Goal: Task Accomplishment & Management: Manage account settings

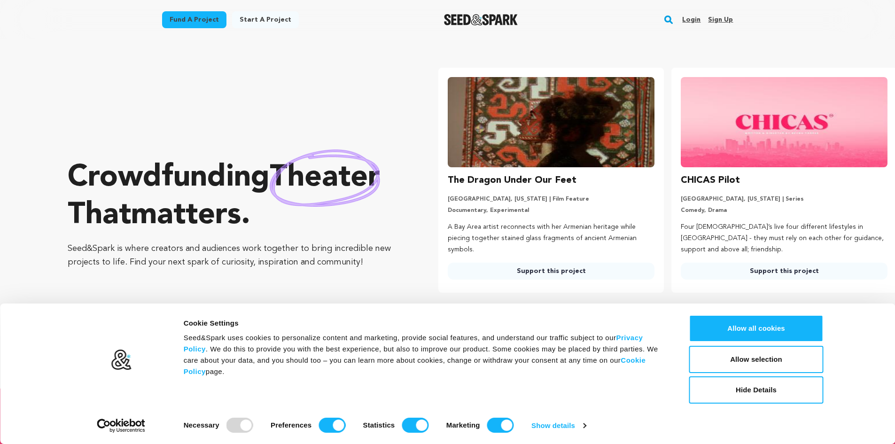
scroll to position [0, 241]
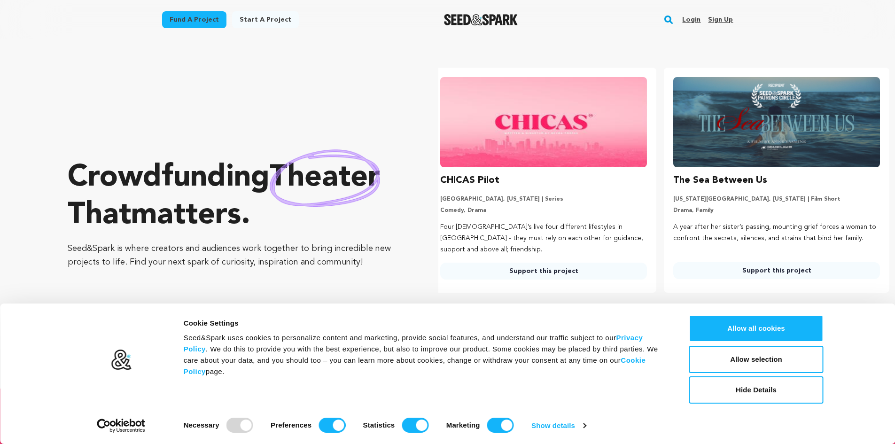
click at [720, 16] on link "Sign up" at bounding box center [720, 19] width 25 height 15
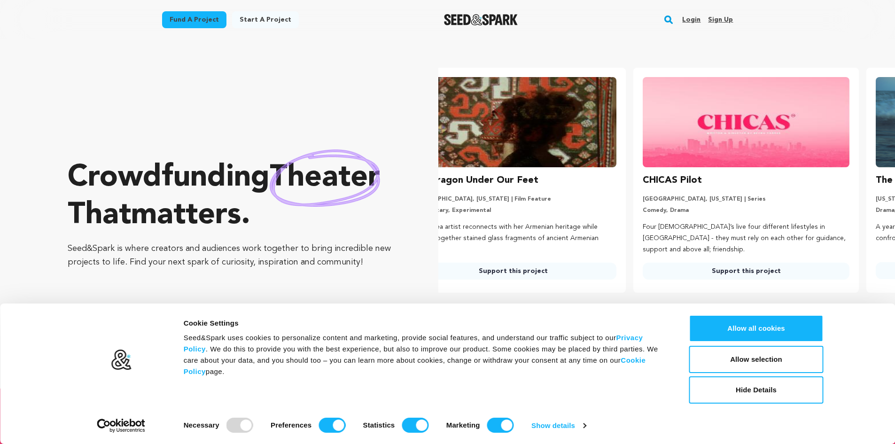
scroll to position [0, 0]
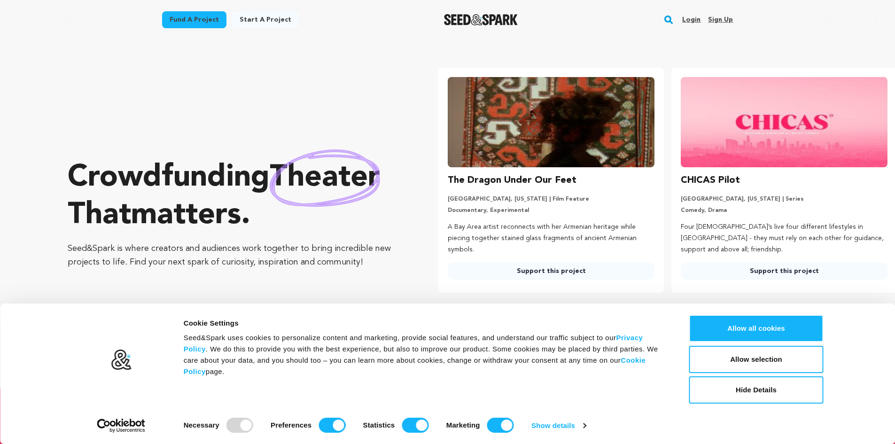
click at [717, 17] on link "Sign up" at bounding box center [720, 19] width 25 height 15
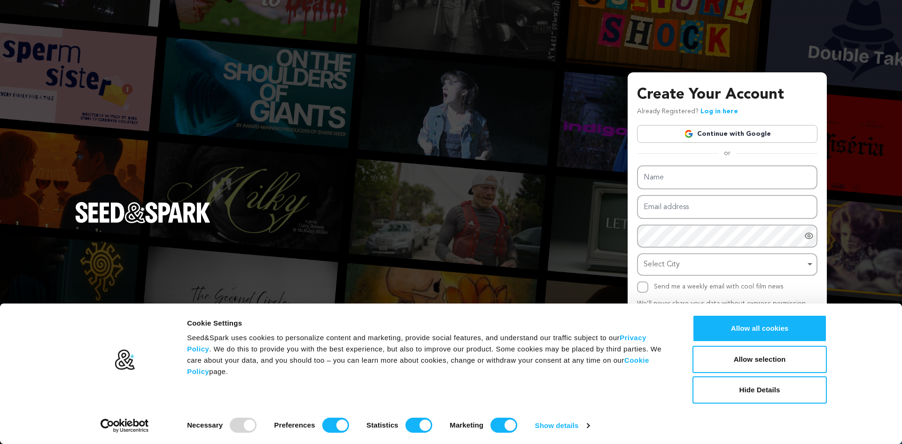
click at [691, 133] on img at bounding box center [688, 133] width 9 height 9
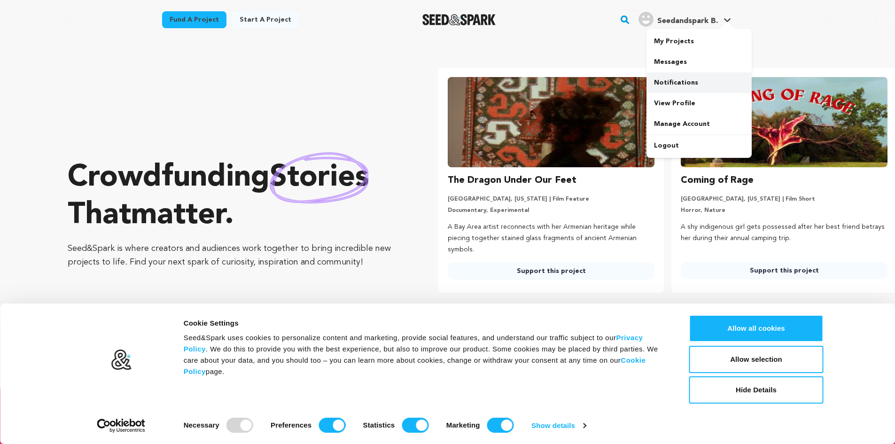
scroll to position [0, 241]
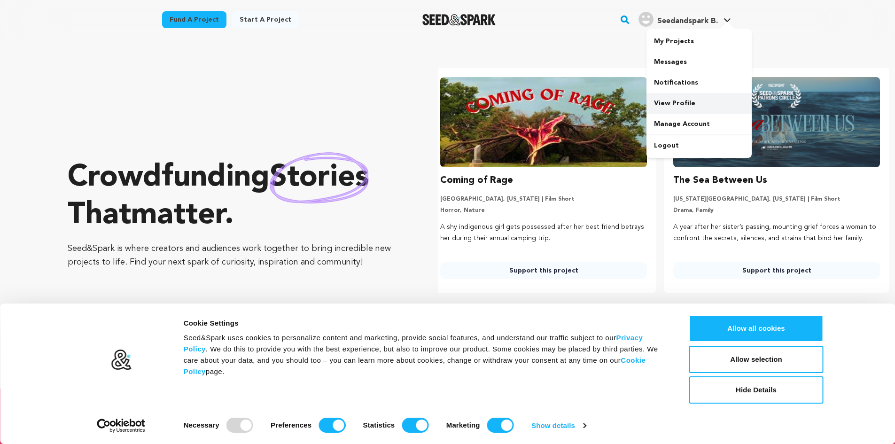
click at [675, 102] on link "View Profile" at bounding box center [699, 103] width 105 height 21
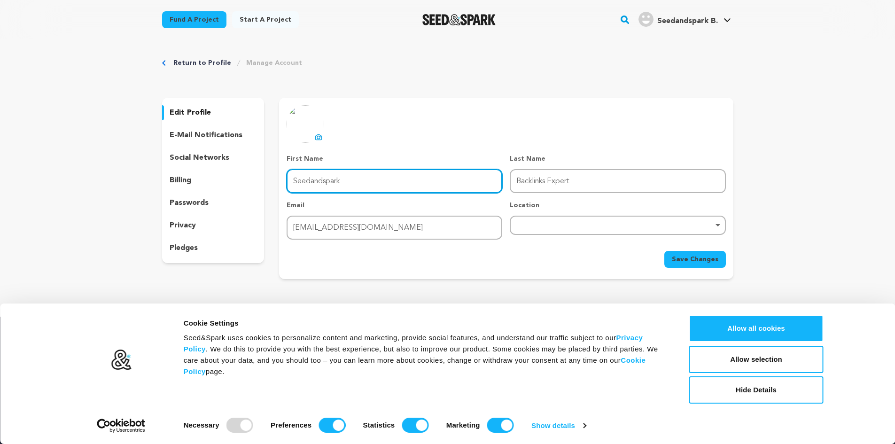
click at [334, 185] on input "Seedandspark" at bounding box center [395, 181] width 216 height 24
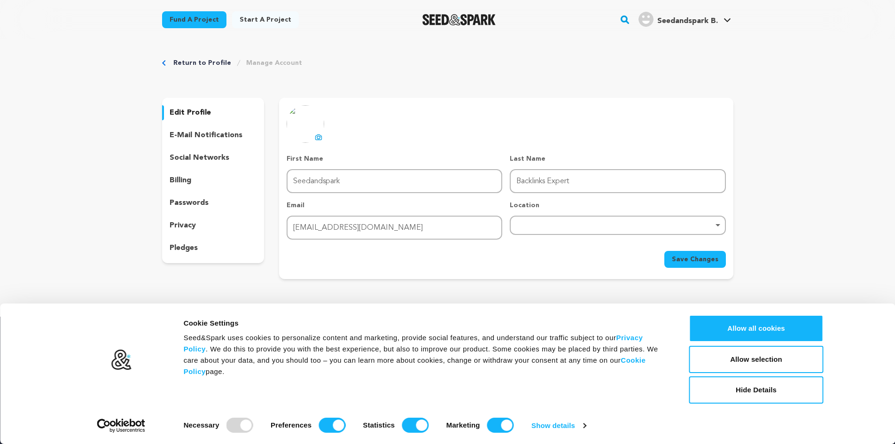
click at [316, 137] on icon at bounding box center [319, 136] width 6 height 5
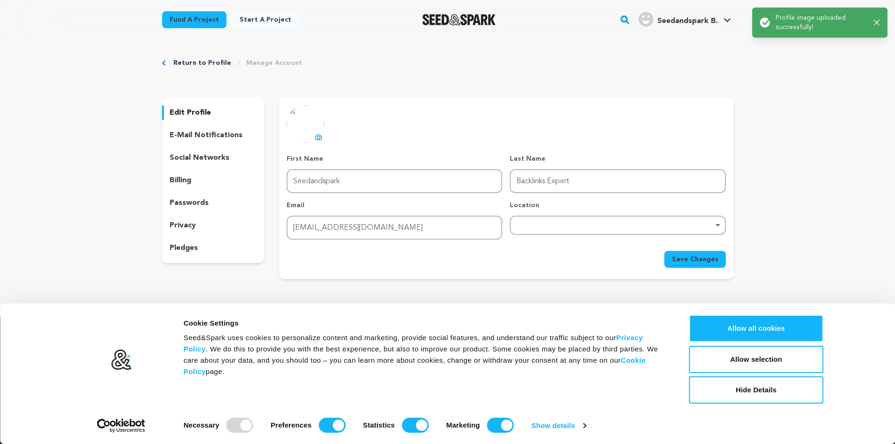
click at [875, 23] on icon "button" at bounding box center [877, 23] width 6 height 6
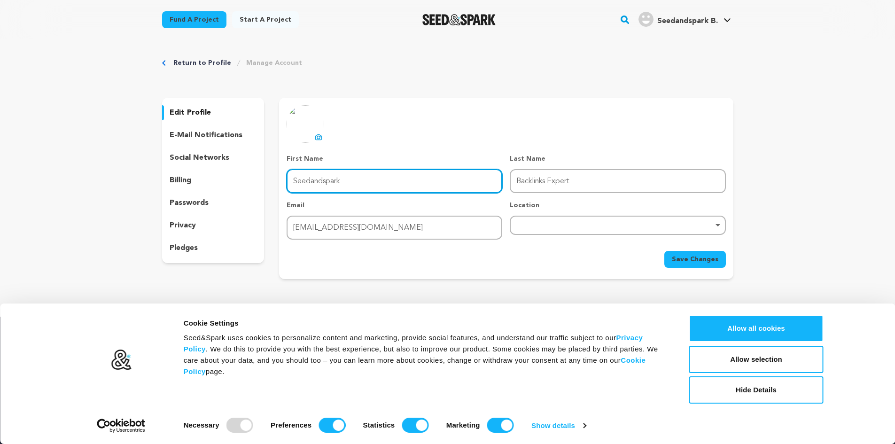
click at [316, 185] on input "Seedandspark" at bounding box center [395, 181] width 216 height 24
drag, startPoint x: 318, startPoint y: 187, endPoint x: 211, endPoint y: 188, distance: 107.2
click at [216, 188] on div "edit profile e-mail notifications social networks billing passwords privacy ple…" at bounding box center [447, 188] width 571 height 181
paste input "Raising Cane"
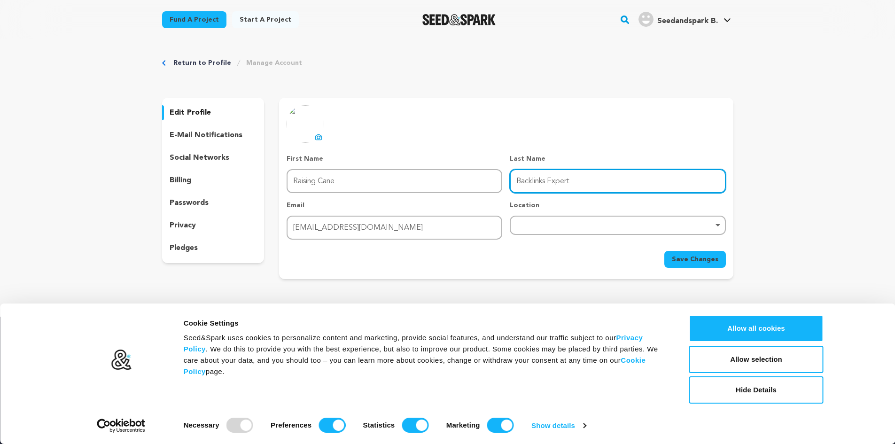
drag, startPoint x: 529, startPoint y: 178, endPoint x: 559, endPoint y: 178, distance: 30.1
click at [529, 178] on input "Backlinks Expert" at bounding box center [618, 181] width 216 height 24
drag, startPoint x: 604, startPoint y: 188, endPoint x: 439, endPoint y: 195, distance: 165.1
click at [439, 195] on div "First Name First Name Raising Cane Last Name Last Name Backlinks Expert Email E…" at bounding box center [506, 197] width 439 height 86
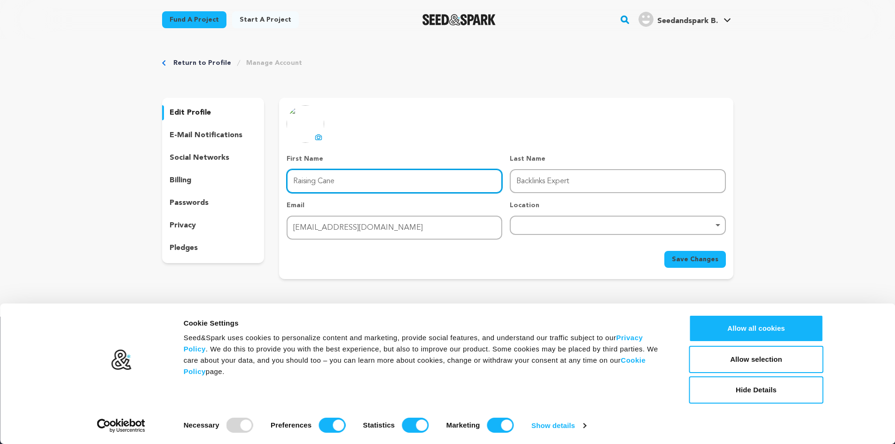
drag, startPoint x: 336, startPoint y: 188, endPoint x: 341, endPoint y: 182, distance: 7.7
click at [336, 185] on input "Raising Cane" at bounding box center [395, 181] width 216 height 24
click at [346, 181] on input "Raising Cane" at bounding box center [395, 181] width 216 height 24
drag, startPoint x: 339, startPoint y: 179, endPoint x: 449, endPoint y: 189, distance: 110.5
click at [449, 189] on input "Raising Cane Menu Prices" at bounding box center [395, 181] width 216 height 24
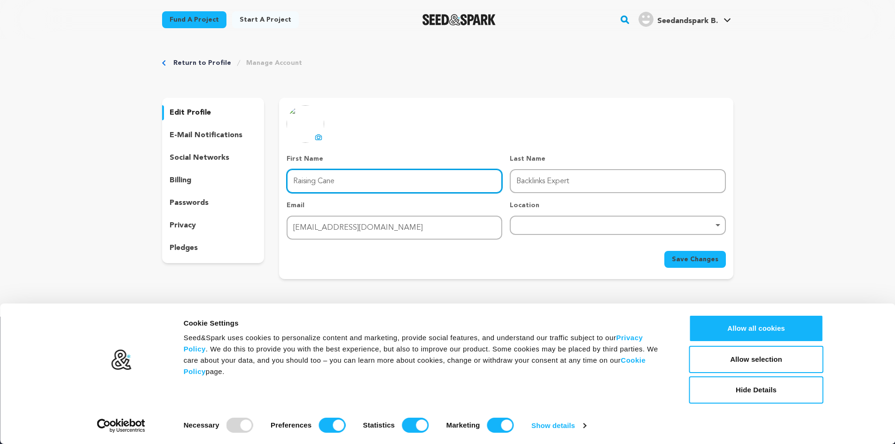
type input "Raising Cane"
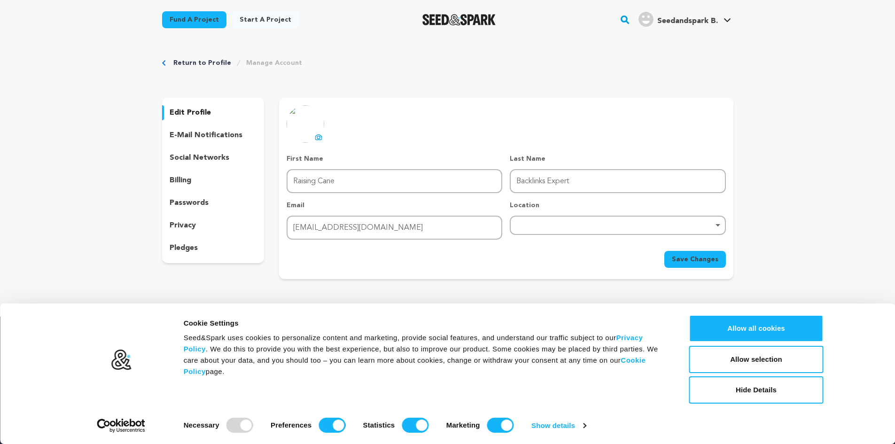
drag, startPoint x: 540, startPoint y: 193, endPoint x: 549, endPoint y: 187, distance: 11.2
click at [541, 191] on div "First Name First Name Raising Cane Last Name Last Name Backlinks Expert Email E…" at bounding box center [506, 197] width 439 height 86
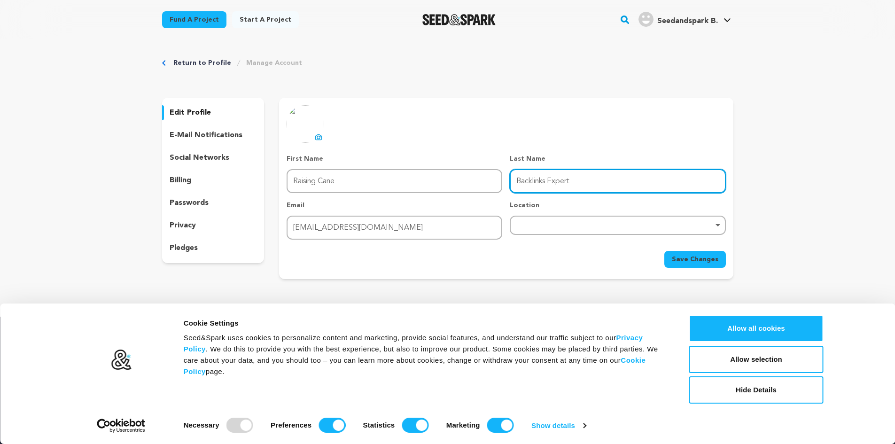
click at [580, 179] on input "Backlinks Expert" at bounding box center [618, 181] width 216 height 24
drag, startPoint x: 580, startPoint y: 179, endPoint x: 477, endPoint y: 164, distance: 103.6
click at [481, 164] on div "First Name First Name Raising Cane Last Name Last Name Backlinks Expert Email E…" at bounding box center [506, 197] width 439 height 86
paste input "Menu Prices"
type input "Menu Prices"
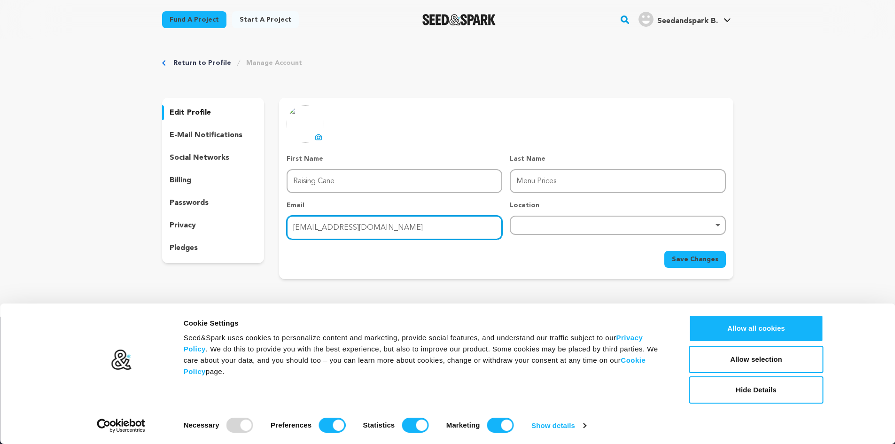
click at [305, 227] on input "backlinkexperts3@gmail.com" at bounding box center [395, 228] width 216 height 24
click at [531, 229] on div "Remove item" at bounding box center [618, 225] width 216 height 19
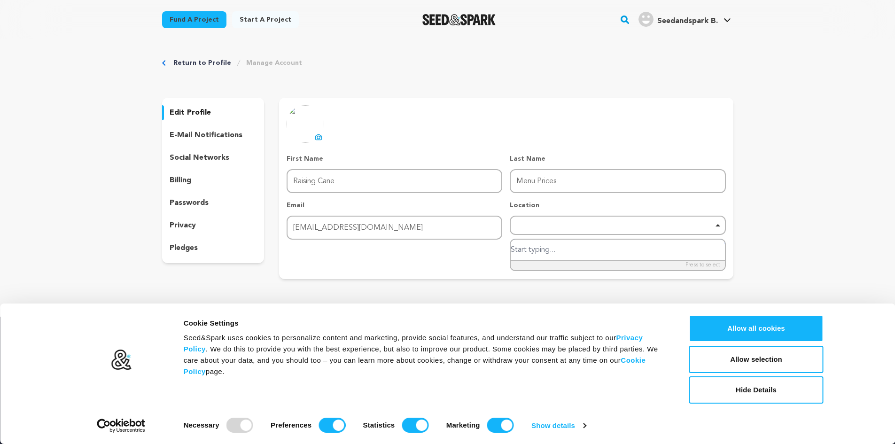
click at [554, 251] on input "search" at bounding box center [618, 250] width 214 height 21
type input "USA new york"
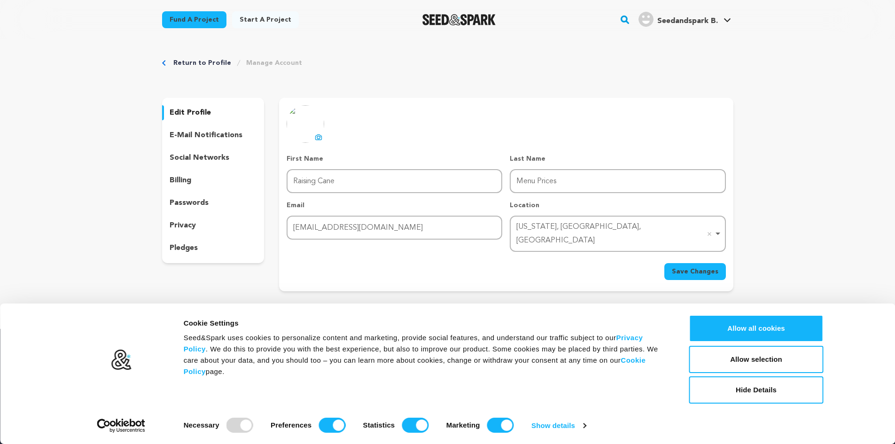
click at [689, 267] on span "Save Changes" at bounding box center [695, 271] width 47 height 9
click at [685, 48] on link "My Projects" at bounding box center [699, 41] width 105 height 21
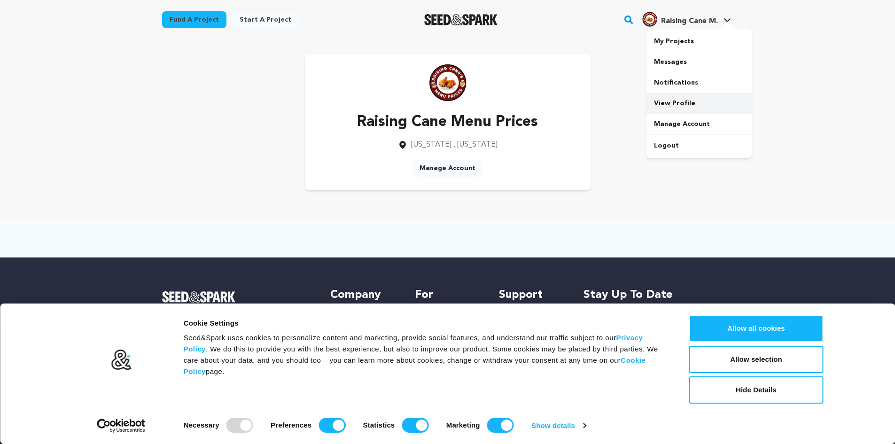
click at [681, 105] on link "View Profile" at bounding box center [699, 103] width 105 height 21
click at [677, 99] on link "View Profile" at bounding box center [699, 103] width 105 height 21
click at [674, 22] on span "Raising Cane M." at bounding box center [689, 21] width 57 height 8
click at [692, 29] on span "Raising Cane M. Raising Cane M." at bounding box center [687, 20] width 93 height 20
click at [721, 21] on link "Raising Cane M. Raising Cane M." at bounding box center [687, 18] width 93 height 17
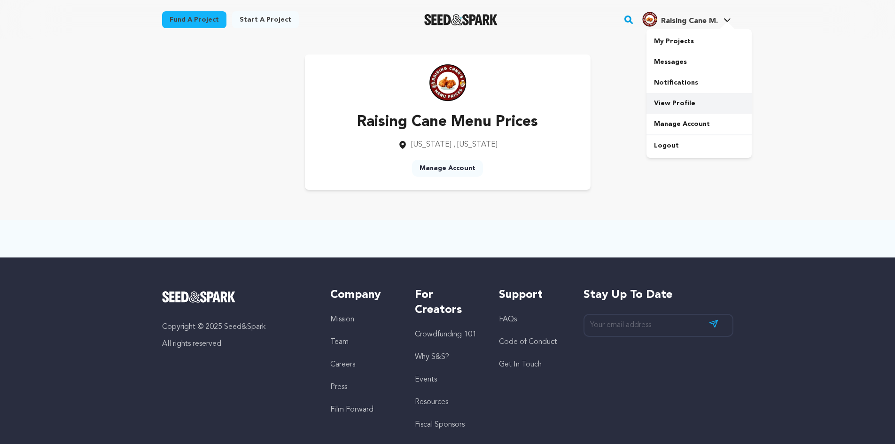
click at [674, 99] on link "View Profile" at bounding box center [699, 103] width 105 height 21
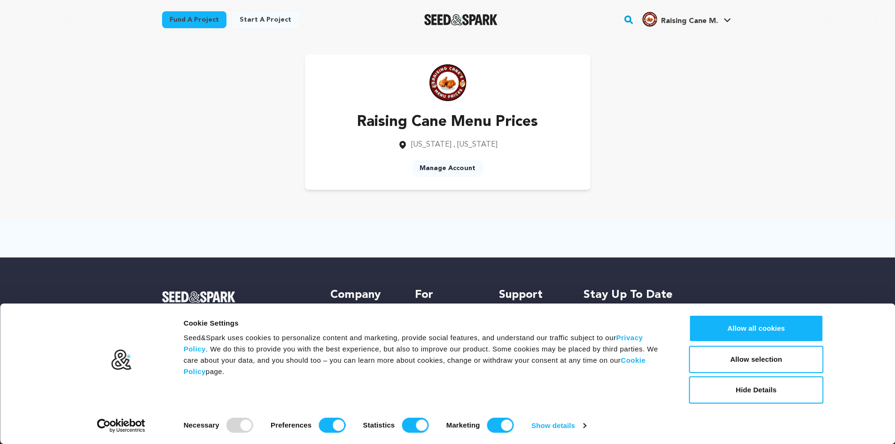
click at [689, 28] on span "Raising Cane M. Raising Cane M." at bounding box center [687, 20] width 93 height 20
click at [662, 101] on link "View Profile" at bounding box center [699, 103] width 105 height 21
